Goal: Information Seeking & Learning: Learn about a topic

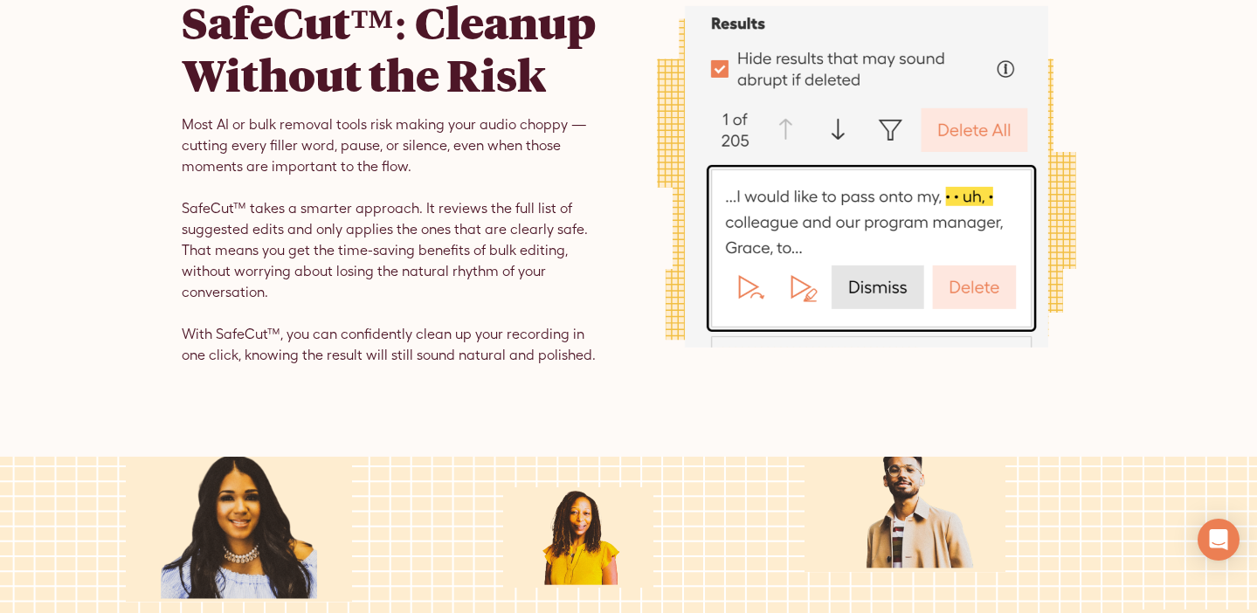
scroll to position [2292, 0]
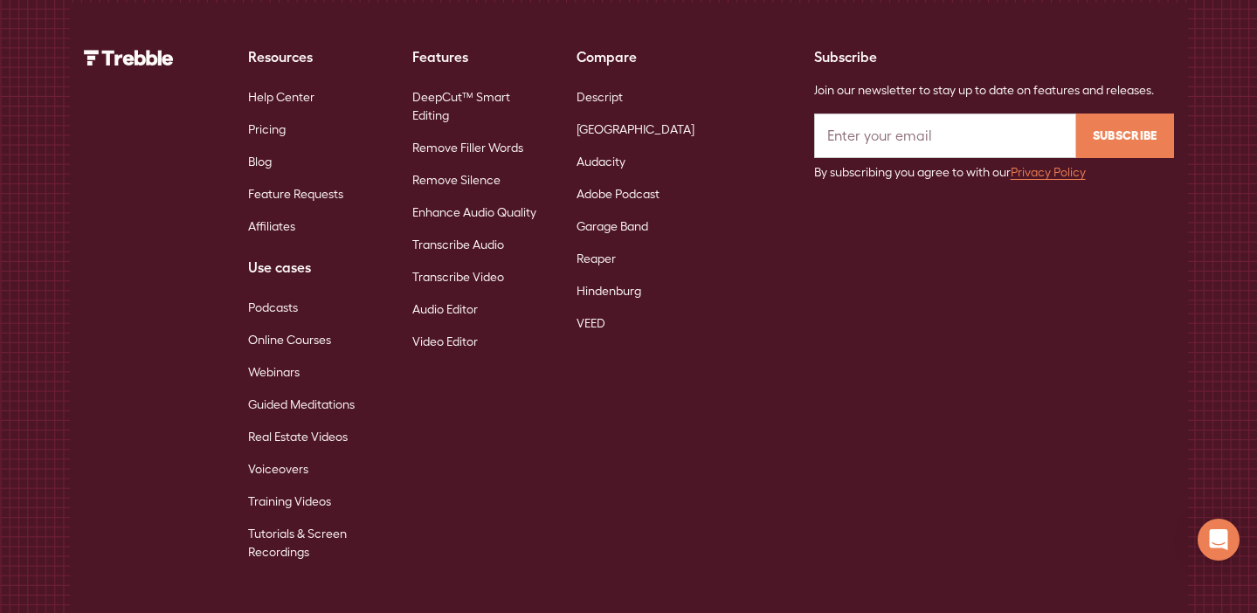
scroll to position [12478, 0]
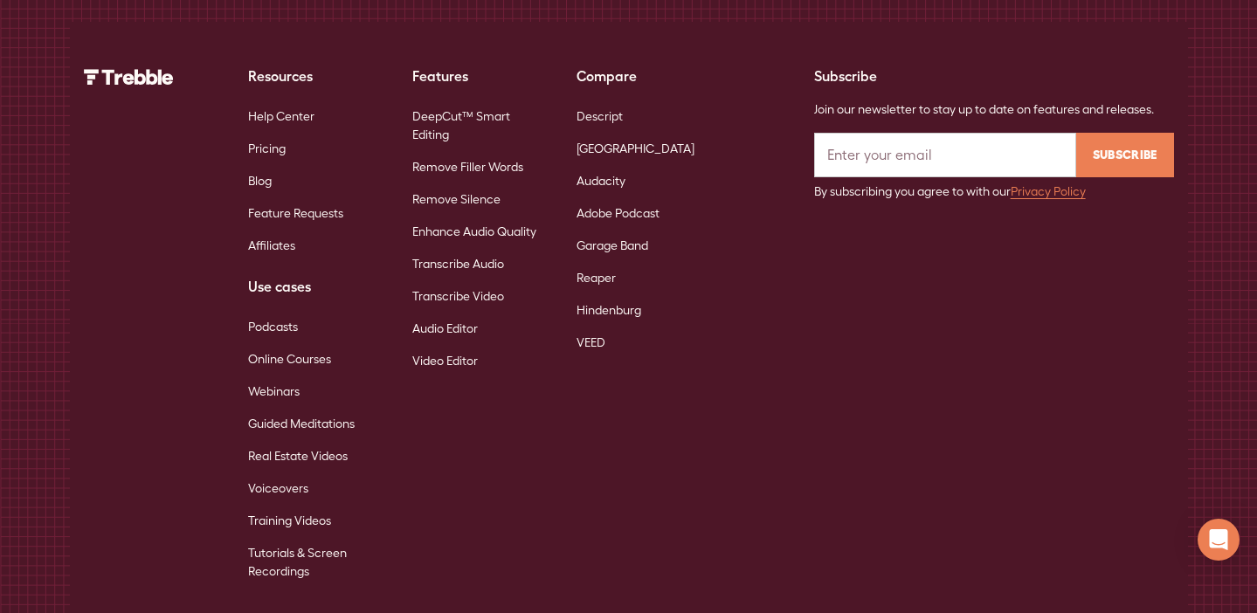
click at [469, 151] on link "Remove Filler Words" at bounding box center [467, 167] width 111 height 32
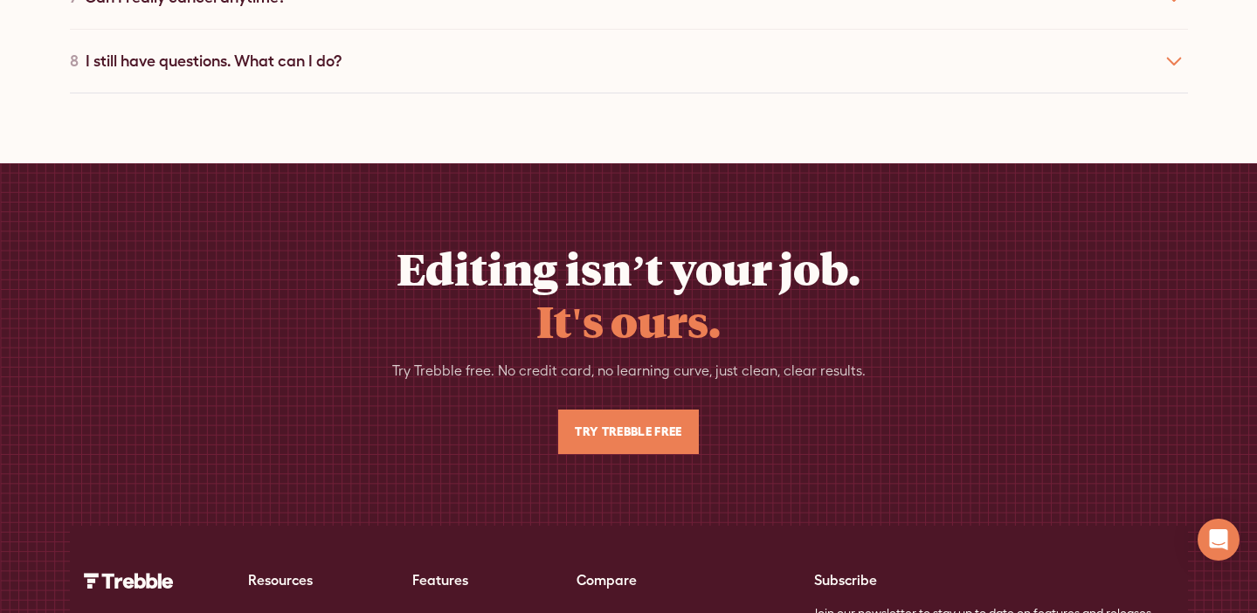
scroll to position [6927, 0]
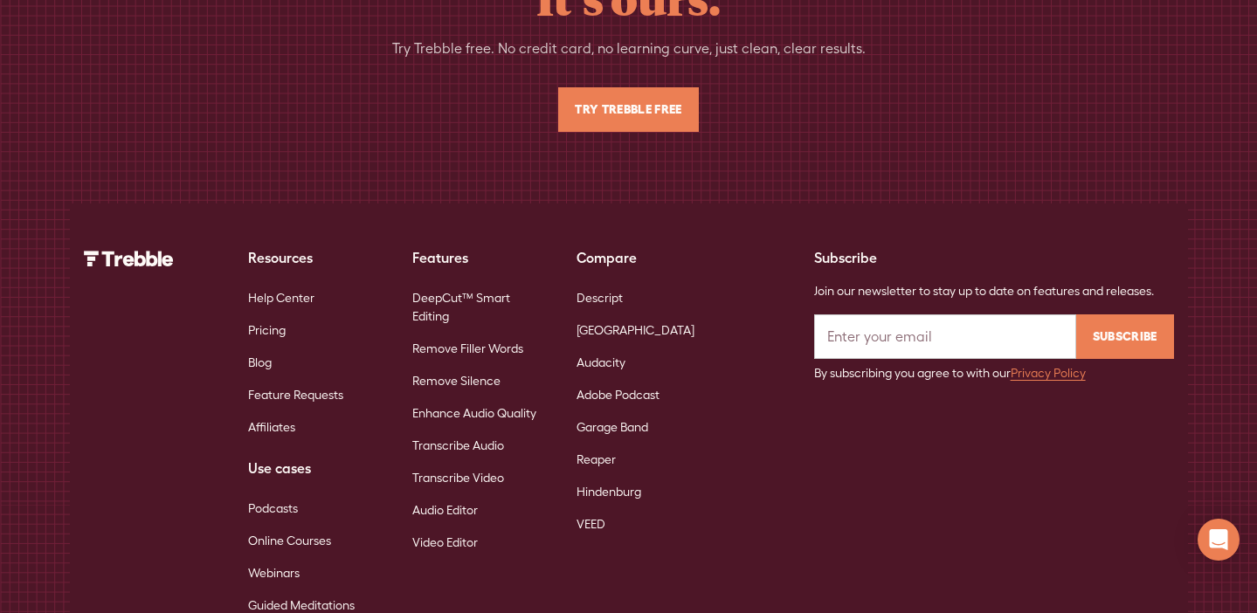
click at [445, 282] on link "DeepCut™ Smart Editing" at bounding box center [480, 307] width 136 height 51
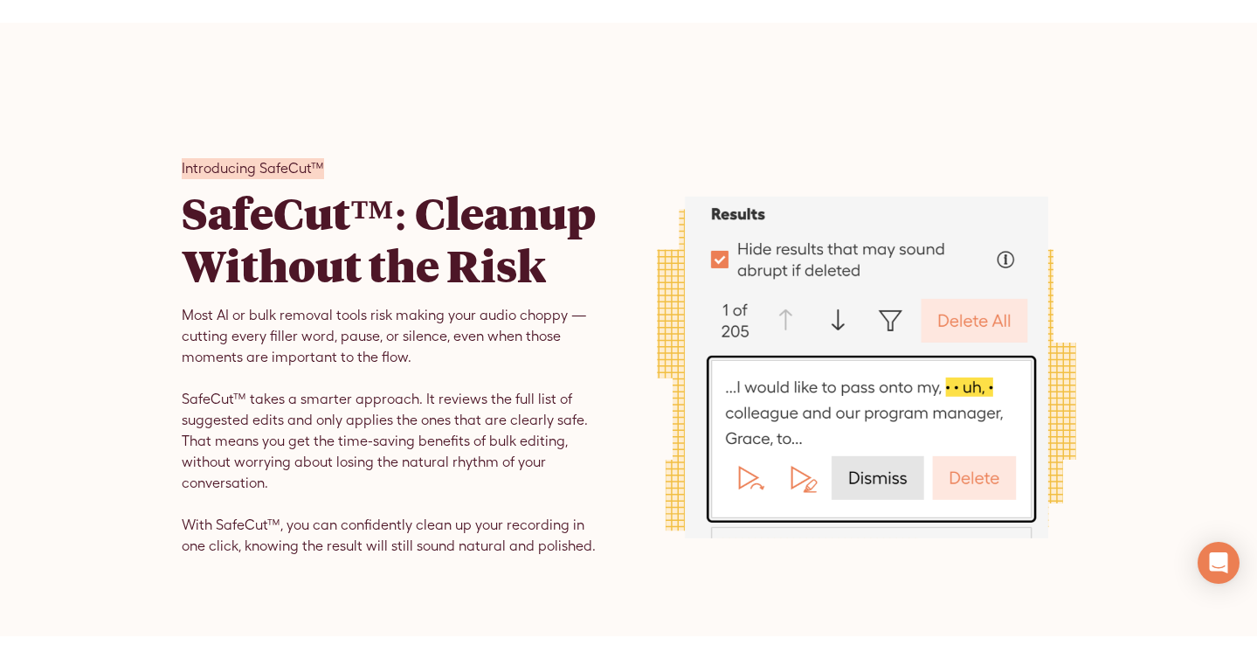
scroll to position [1888, 0]
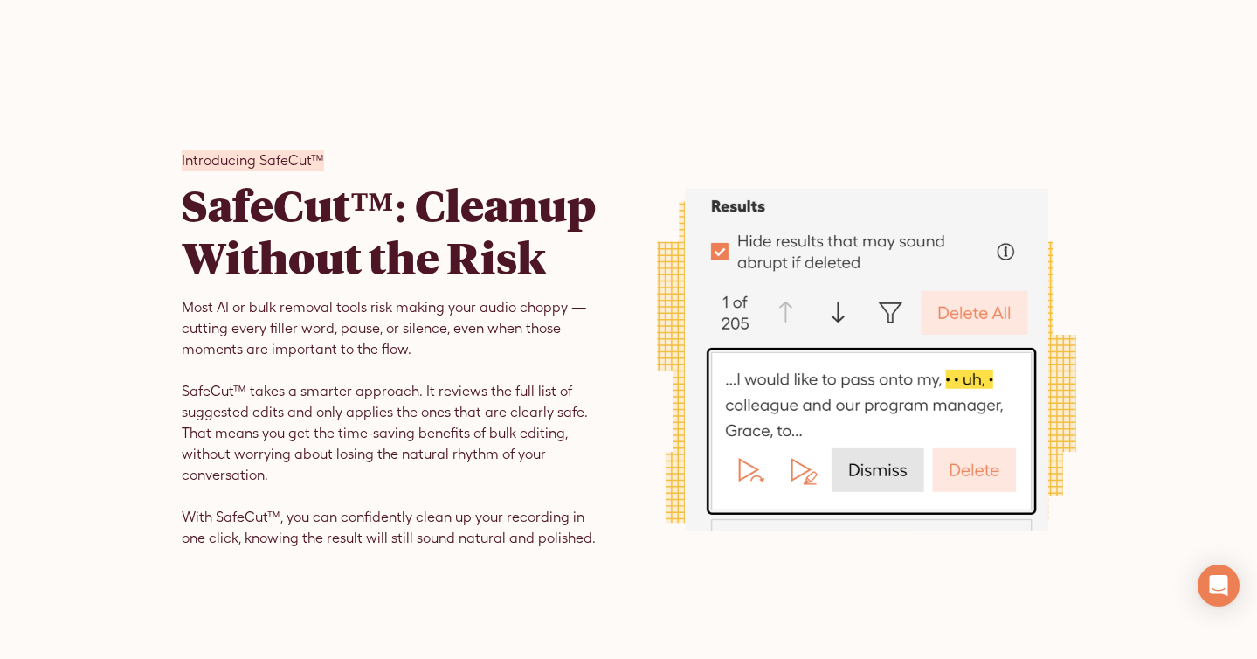
scroll to position [1875, 0]
